Goal: Find specific page/section: Find specific page/section

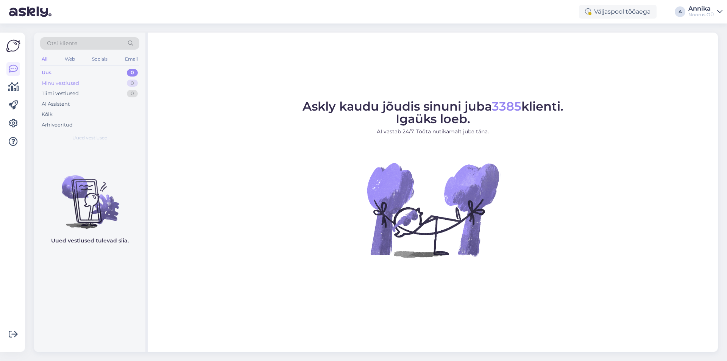
click at [82, 85] on div "Minu vestlused 0" at bounding box center [89, 83] width 99 height 11
click at [82, 92] on div "Tiimi vestlused 0" at bounding box center [89, 93] width 99 height 11
click at [97, 67] on div "Otsi kliente All Web Socials Email Uus 0 Minu vestlused 0 Tiimi vestlused 0 AI …" at bounding box center [89, 89] width 111 height 113
click at [96, 73] on div "Uus 0" at bounding box center [89, 72] width 99 height 11
